Goal: Task Accomplishment & Management: Use online tool/utility

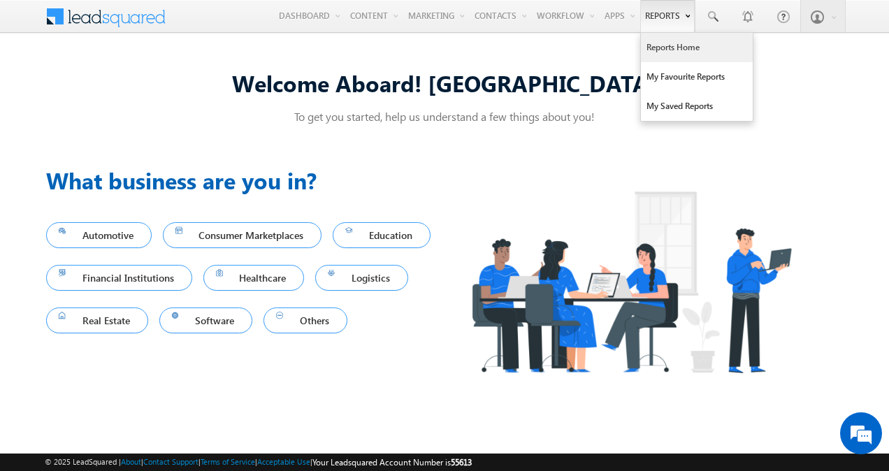
click at [675, 53] on link "Reports Home" at bounding box center [697, 47] width 112 height 29
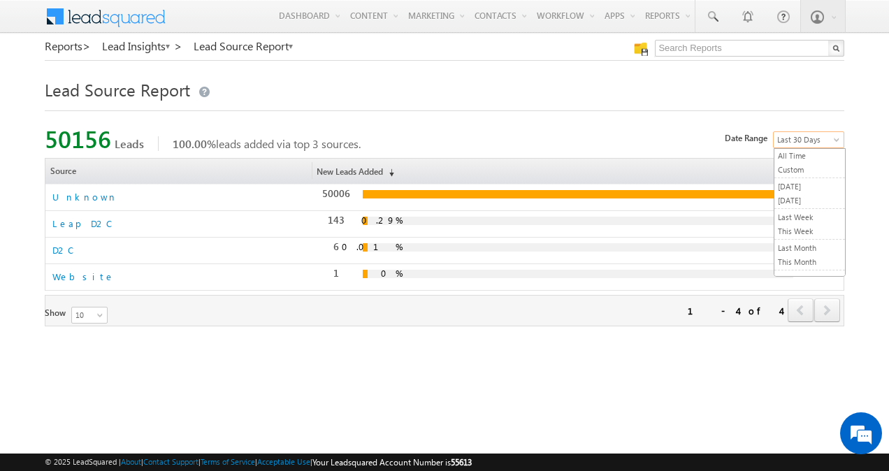
scroll to position [49, 0]
click at [839, 147] on span at bounding box center [837, 142] width 11 height 11
click at [801, 254] on link "Last 7 Days" at bounding box center [809, 260] width 71 height 13
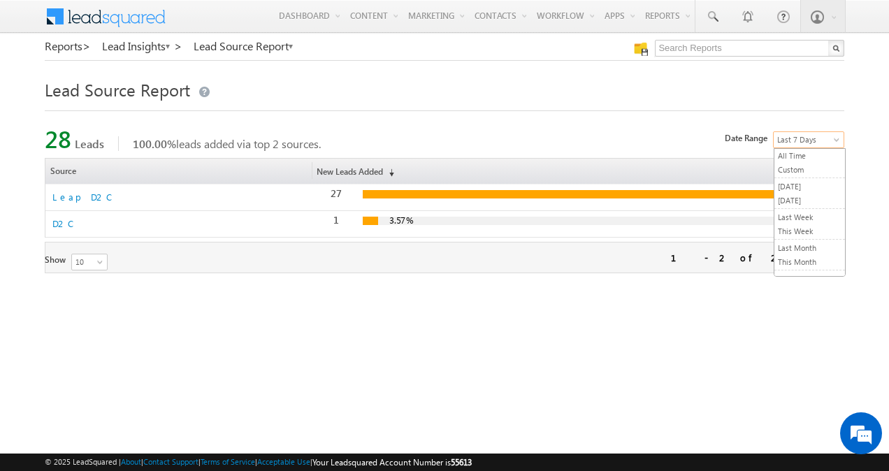
scroll to position [49, 0]
click at [833, 143] on span at bounding box center [837, 142] width 11 height 11
click at [837, 141] on span at bounding box center [837, 142] width 11 height 11
click at [566, 389] on div "Reports > Lead Insights > Lead Source Report Lead Source Report 28 Leads 100.00…" at bounding box center [445, 221] width 800 height 349
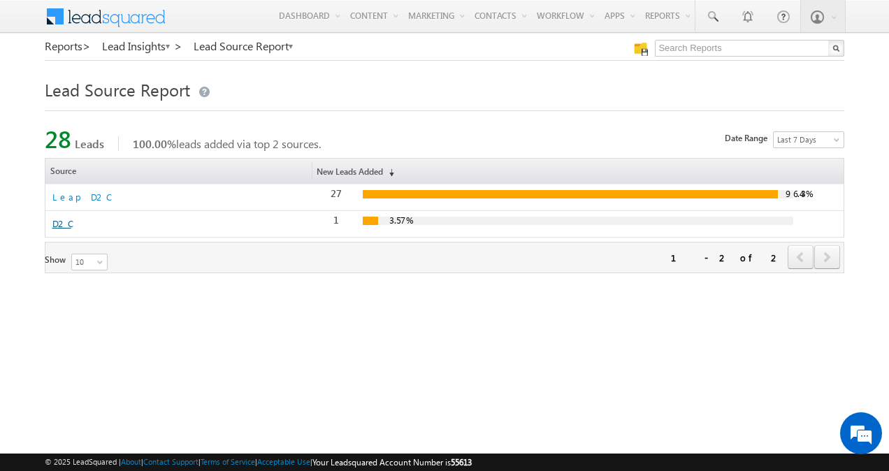
click at [56, 220] on link "D2C" at bounding box center [61, 223] width 19 height 12
click at [82, 197] on link "Leap D2C" at bounding box center [80, 197] width 57 height 12
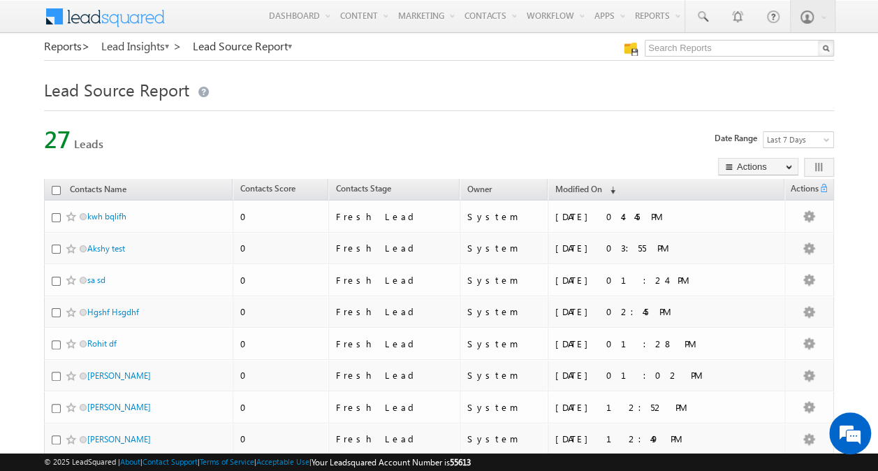
click at [140, 52] on link "Lead Insights >" at bounding box center [141, 46] width 80 height 13
click at [70, 44] on link "Reports >" at bounding box center [67, 46] width 46 height 13
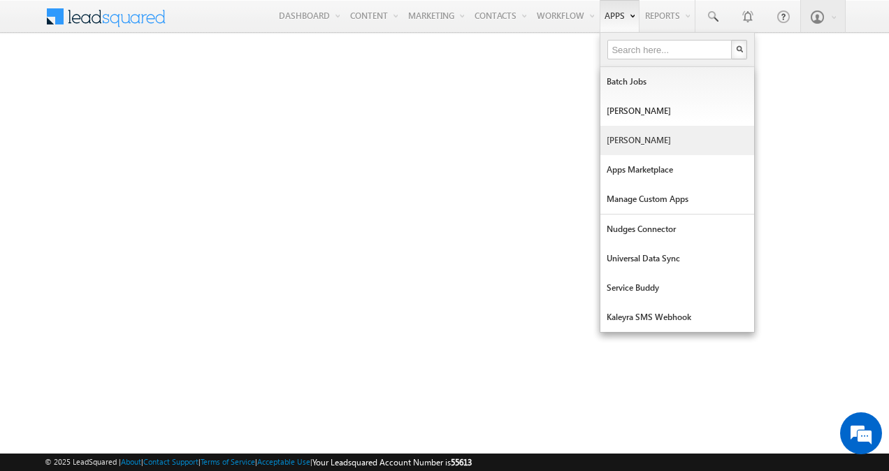
click at [634, 138] on link "[PERSON_NAME]" at bounding box center [677, 140] width 154 height 29
